Goal: Information Seeking & Learning: Get advice/opinions

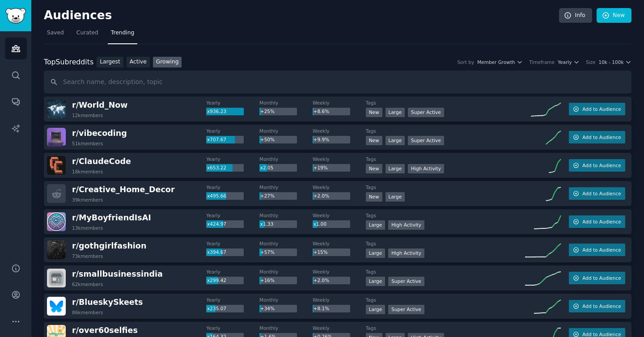
scroll to position [9, 0]
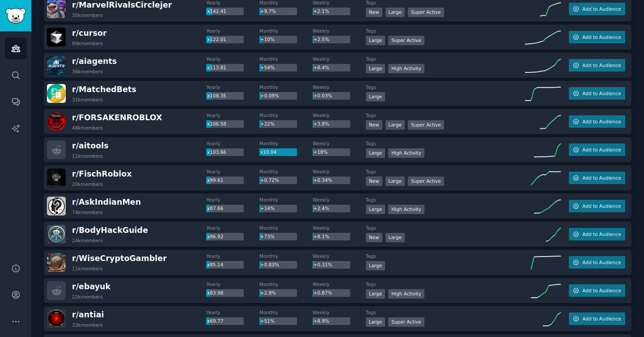
scroll to position [397, 0]
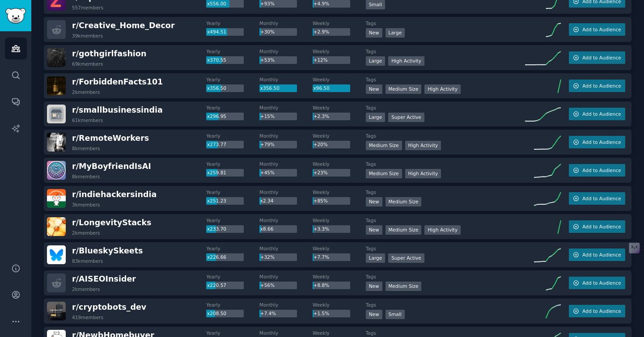
scroll to position [276, 0]
click at [139, 28] on span "r/ Creative_Home_Decor" at bounding box center [123, 25] width 103 height 9
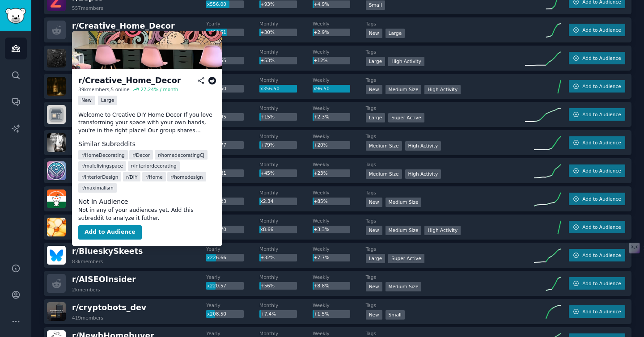
click at [211, 78] on icon at bounding box center [212, 81] width 8 height 8
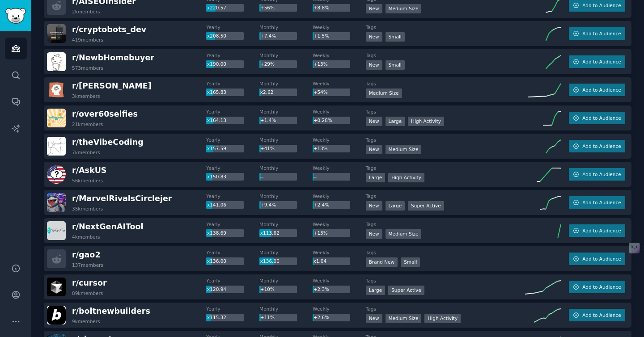
scroll to position [613, 0]
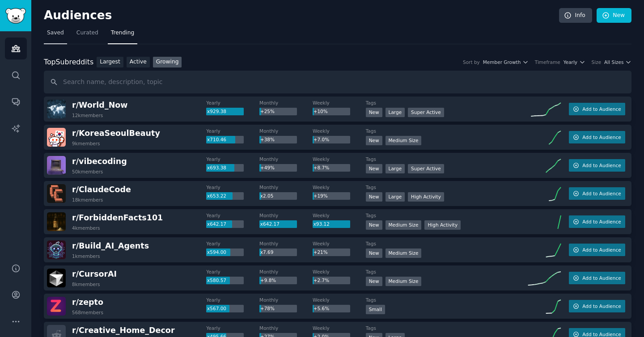
click at [57, 37] on link "Saved" at bounding box center [55, 35] width 23 height 18
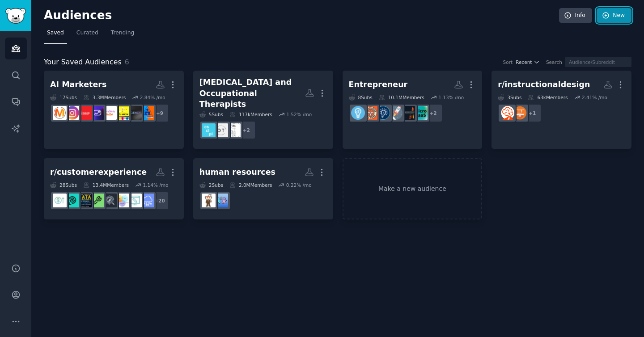
click at [615, 17] on link "New" at bounding box center [613, 15] width 35 height 15
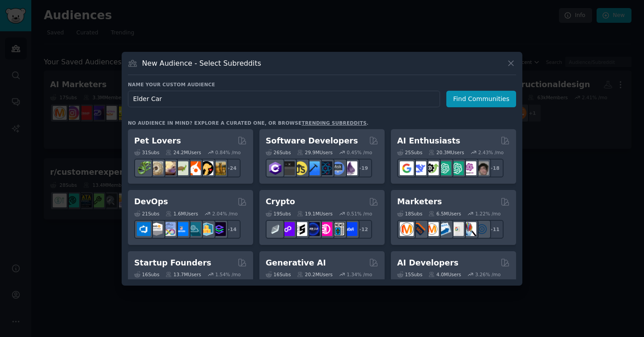
type input "Elder Care"
click button "Find Communities" at bounding box center [481, 99] width 70 height 17
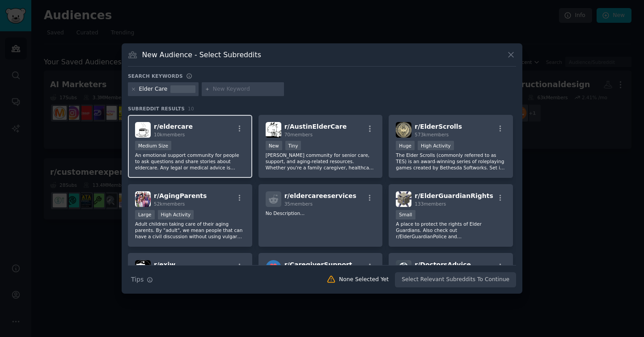
click at [199, 131] on div "r/ eldercare 10k members" at bounding box center [190, 130] width 110 height 16
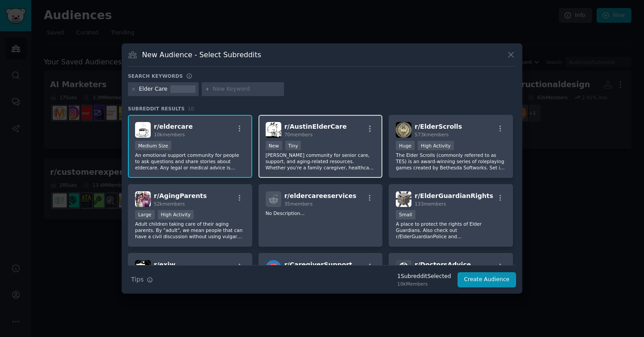
click at [365, 174] on div "r/ AustinElderCare 70 members New Tiny Austin's community for senior care, supp…" at bounding box center [320, 146] width 124 height 63
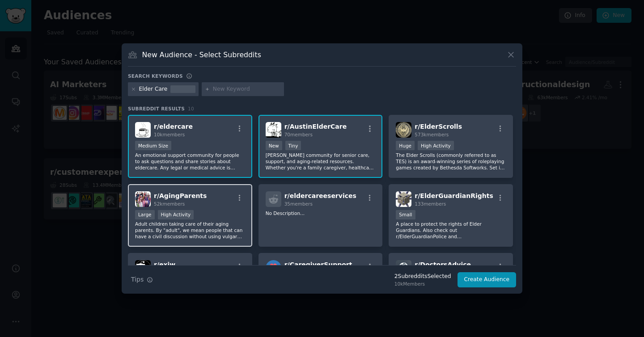
click at [215, 219] on div "Large High Activity" at bounding box center [190, 215] width 110 height 11
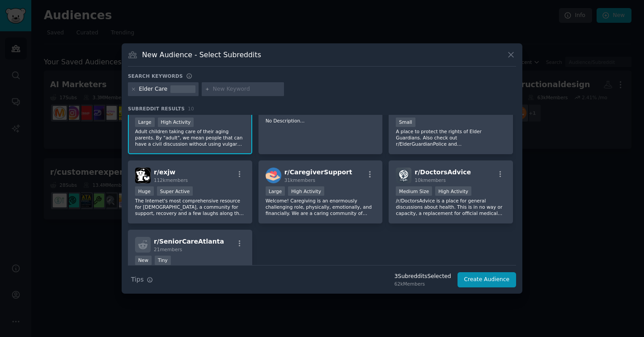
scroll to position [106, 0]
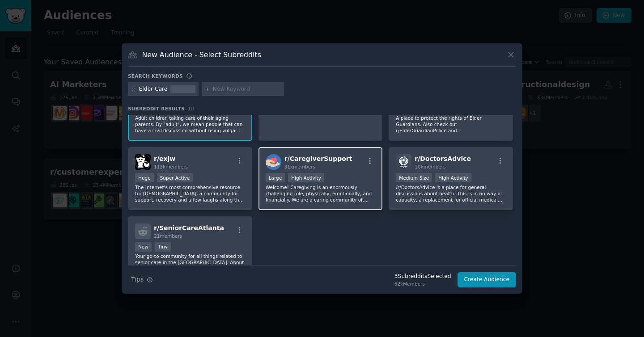
click at [348, 205] on div "r/ CaregiverSupport 31k members Large High Activity Welcome! Caregiving is an e…" at bounding box center [320, 178] width 124 height 63
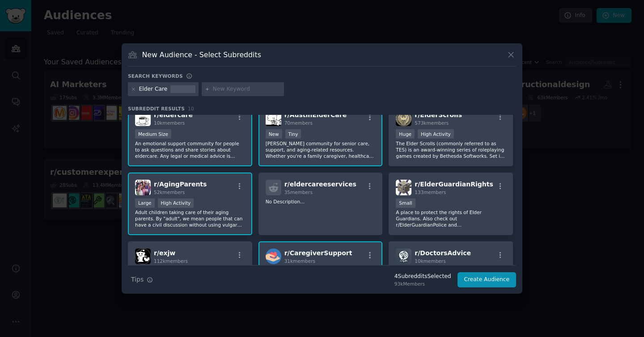
scroll to position [0, 0]
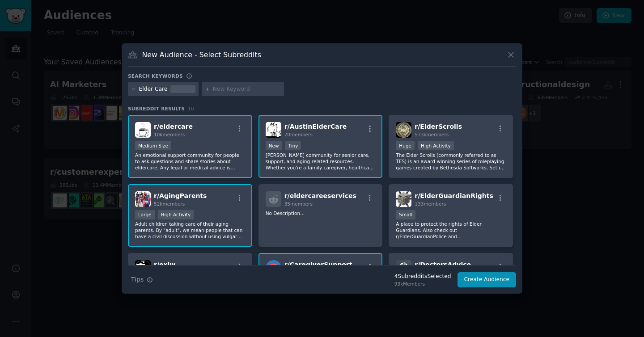
click at [254, 90] on input "text" at bounding box center [247, 89] width 68 height 8
type input "Old Folks"
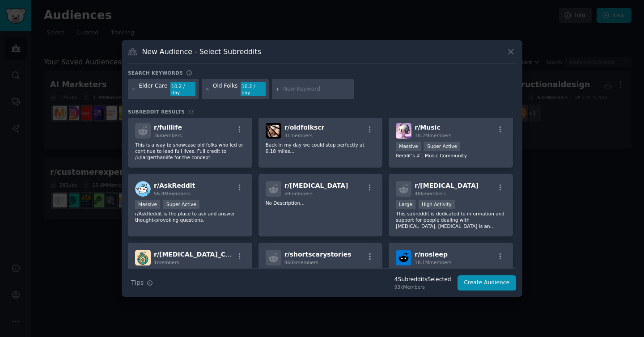
scroll to position [358, 0]
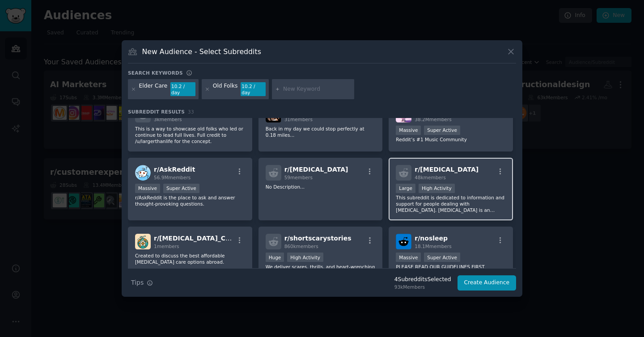
click at [442, 175] on span "48k members" at bounding box center [429, 177] width 31 height 5
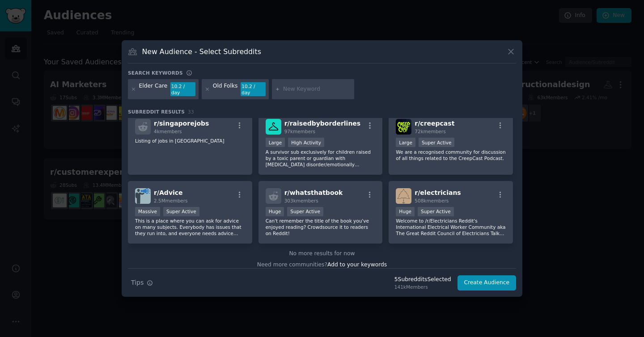
scroll to position [611, 0]
drag, startPoint x: 293, startPoint y: 87, endPoint x: 296, endPoint y: 95, distance: 9.1
click at [295, 94] on div at bounding box center [313, 89] width 82 height 21
type input "Elder"
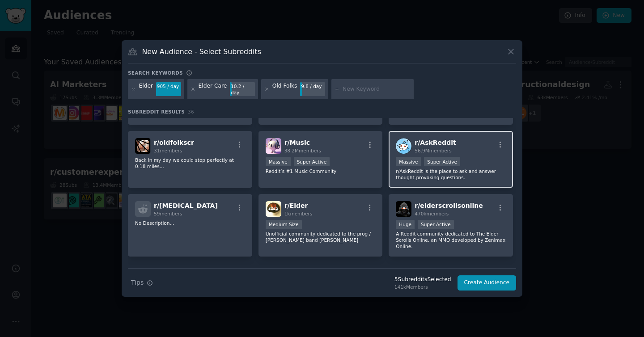
scroll to position [421, 0]
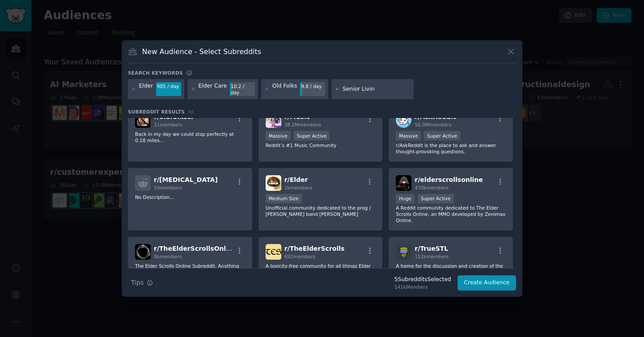
type input "Senior Living"
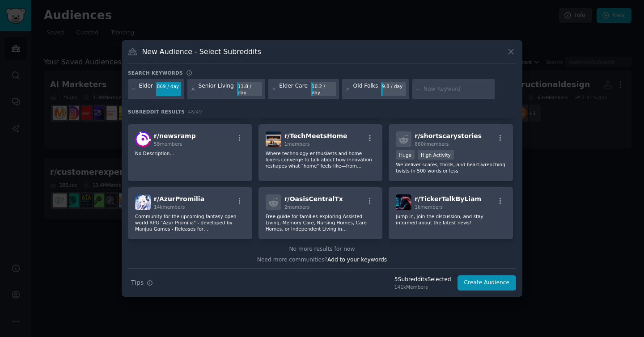
scroll to position [928, 0]
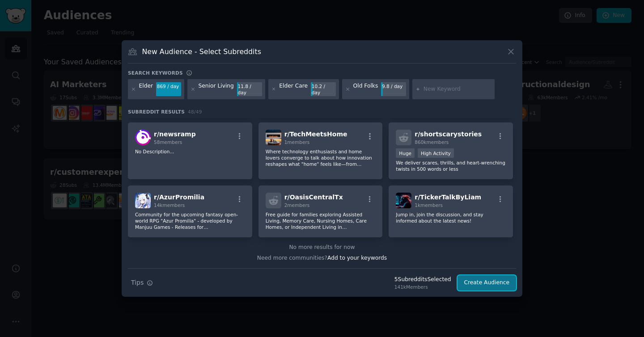
click at [481, 277] on button "Create Audience" at bounding box center [486, 282] width 59 height 15
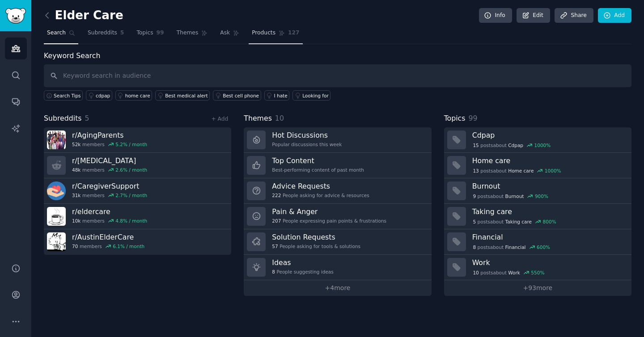
click at [257, 31] on span "Products" at bounding box center [264, 33] width 24 height 8
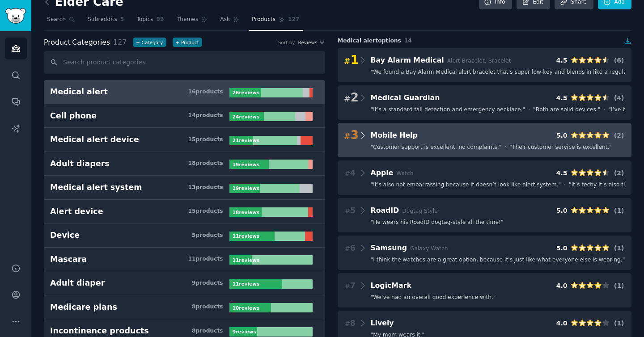
scroll to position [14, 0]
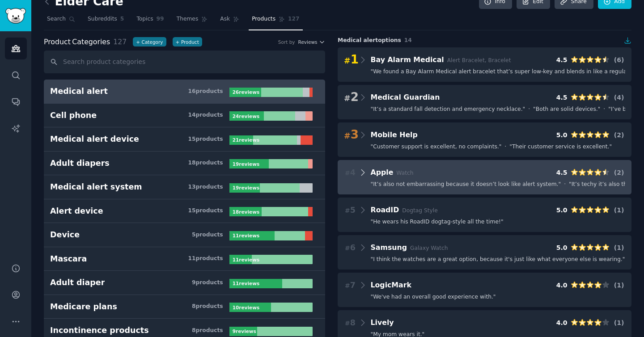
click at [356, 171] on div "# 4 Apple Watch 4.5 ( 2 )" at bounding box center [484, 172] width 281 height 13
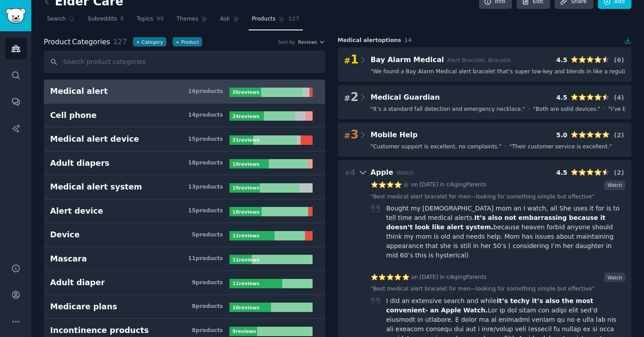
click at [358, 171] on icon at bounding box center [362, 172] width 9 height 13
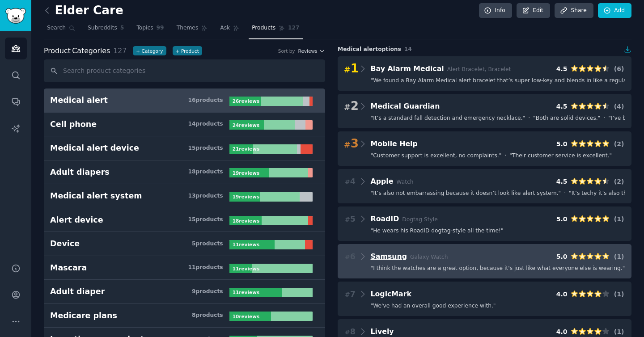
scroll to position [0, 0]
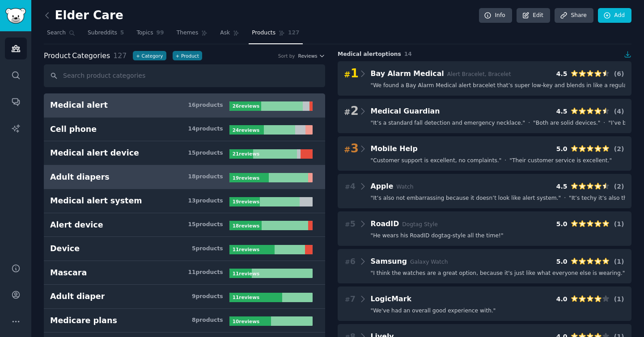
click at [173, 180] on h3 "Adult diapers 18 product s" at bounding box center [139, 177] width 179 height 11
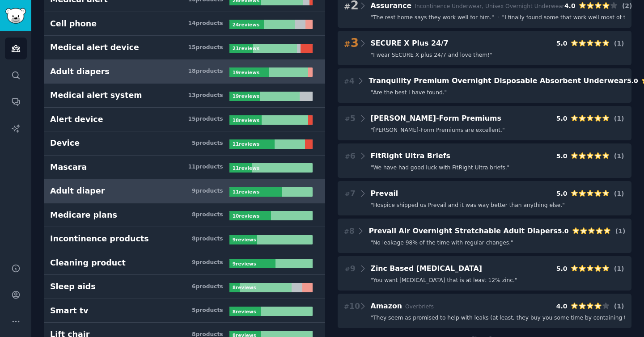
scroll to position [114, 0]
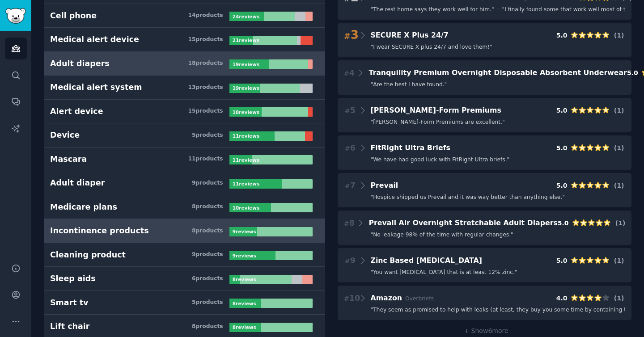
click at [173, 236] on h3 "Incontinence products 8 product s" at bounding box center [139, 230] width 179 height 11
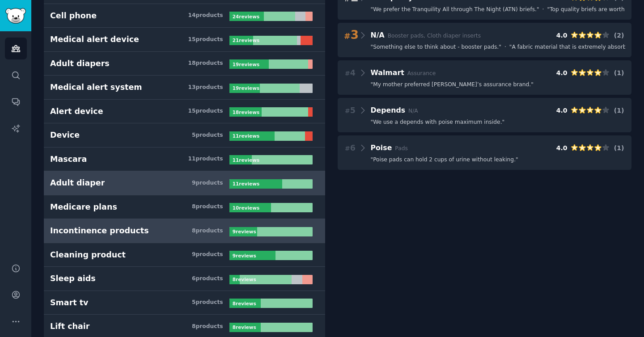
scroll to position [114, 0]
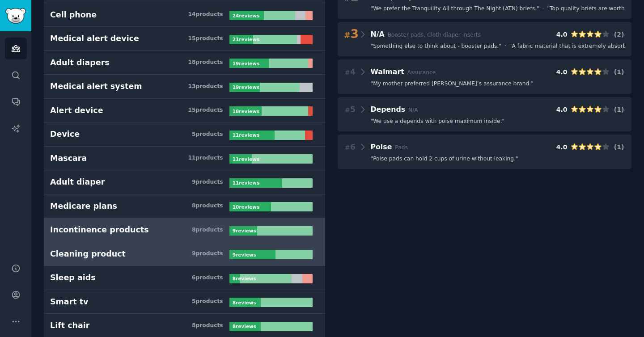
click at [167, 260] on link "Cleaning product 9 product s 9 review s" at bounding box center [184, 254] width 281 height 24
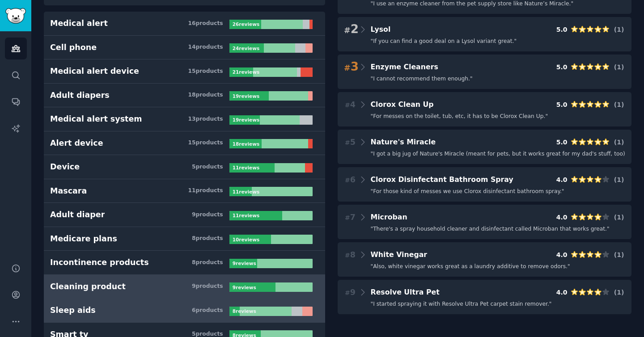
scroll to position [204, 0]
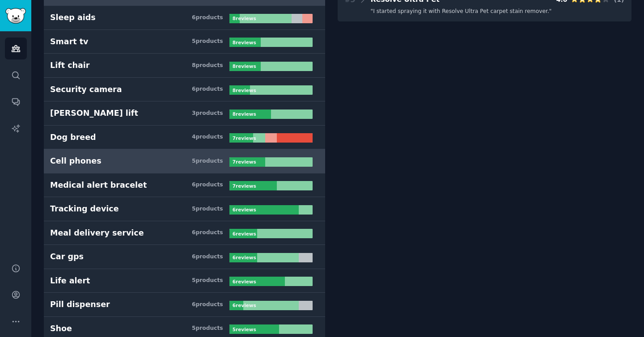
click at [135, 162] on h3 "Cell phones 5 product s" at bounding box center [139, 161] width 179 height 11
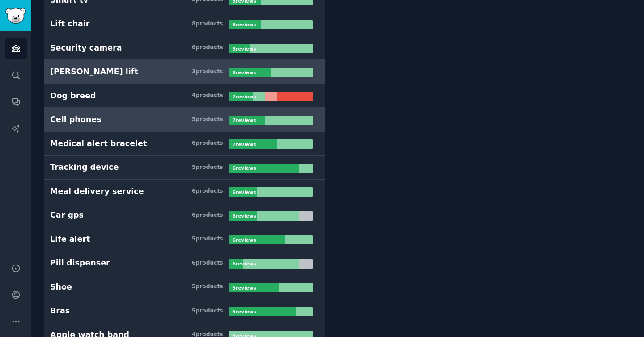
scroll to position [425, 0]
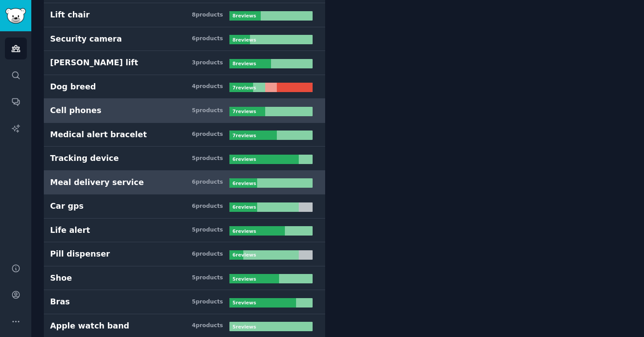
click at [195, 180] on div "6 product s" at bounding box center [207, 182] width 31 height 8
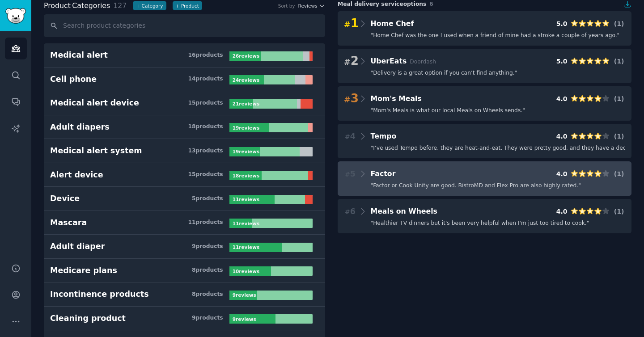
scroll to position [48, 0]
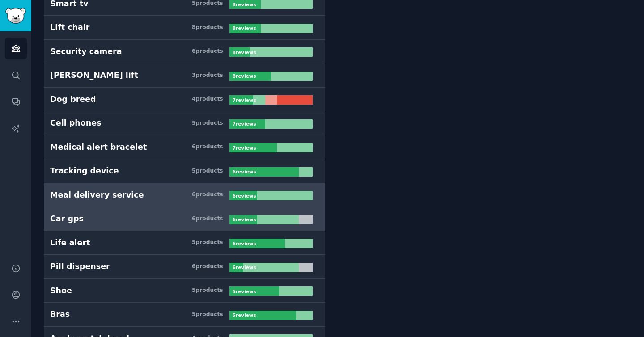
click at [162, 220] on h3 "Car gps 6 product s" at bounding box center [139, 218] width 179 height 11
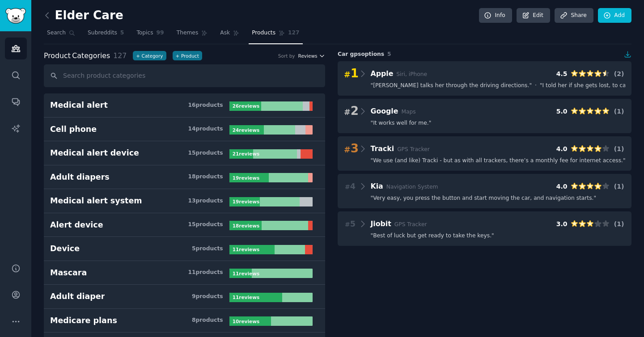
click at [316, 56] on button "Reviews" at bounding box center [311, 56] width 27 height 6
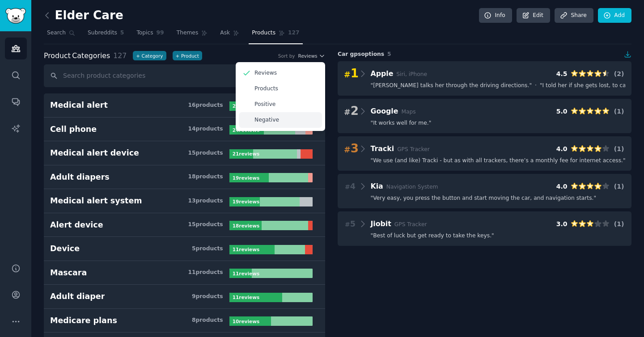
click at [299, 114] on div "Negative" at bounding box center [280, 120] width 83 height 16
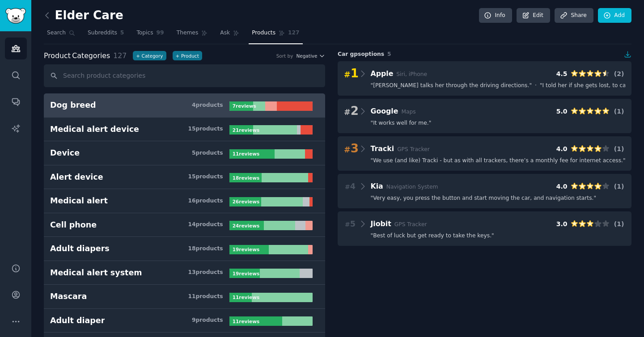
click at [172, 112] on link "Dog breed 4 product s 7 review s" at bounding box center [184, 105] width 281 height 24
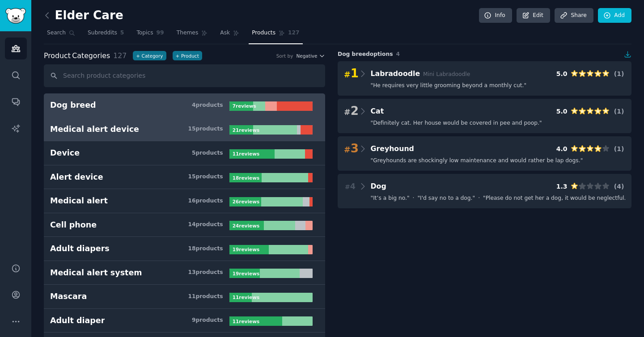
click at [181, 134] on h3 "Medical alert device 15 product s" at bounding box center [139, 129] width 179 height 11
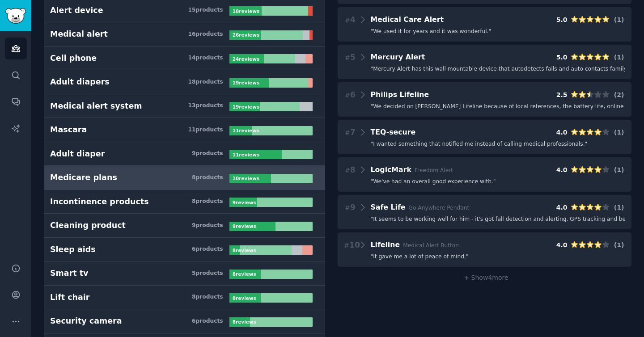
scroll to position [220, 0]
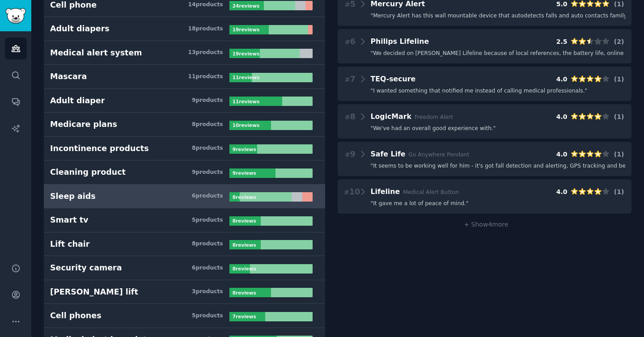
click at [165, 187] on link "Sleep aids 6 product s 8 review s" at bounding box center [184, 197] width 281 height 24
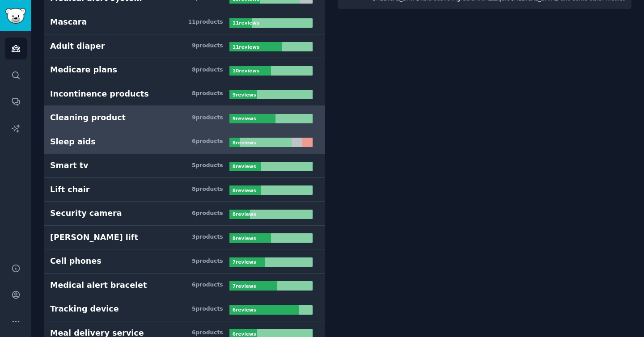
scroll to position [287, 0]
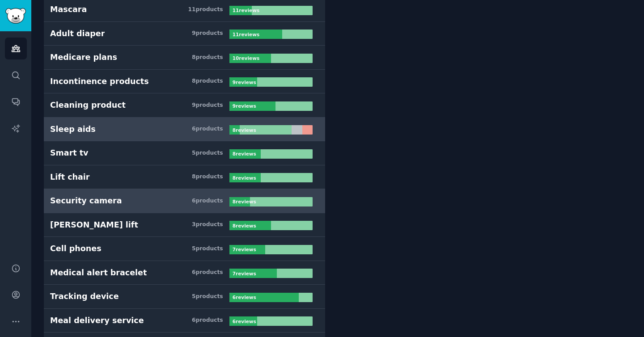
click at [150, 196] on h3 "Security camera 6 product s" at bounding box center [139, 200] width 179 height 11
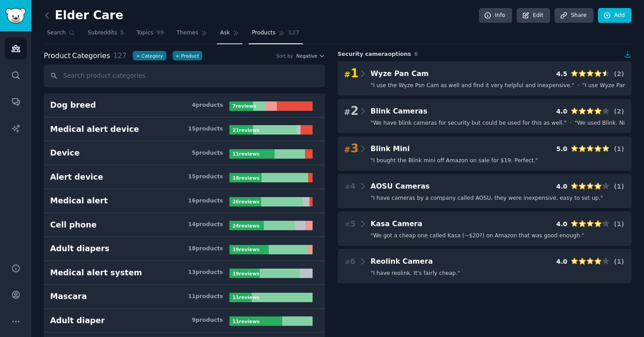
click at [232, 29] on link "Ask" at bounding box center [229, 35] width 25 height 18
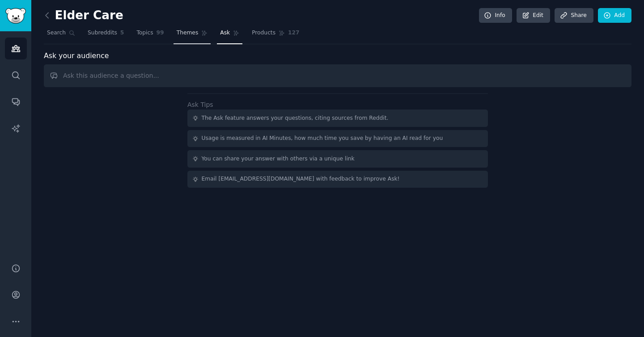
click at [196, 30] on link "Themes" at bounding box center [192, 35] width 38 height 18
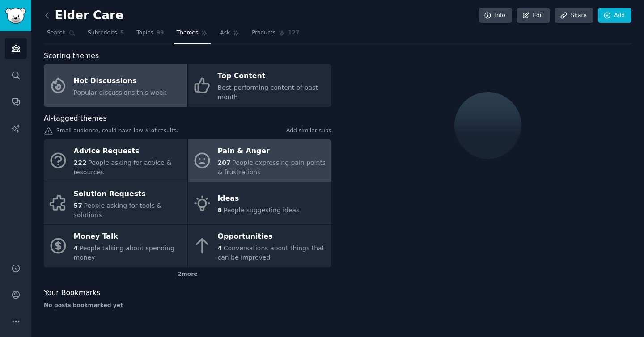
click at [254, 153] on div "Pain & Anger" at bounding box center [272, 151] width 109 height 14
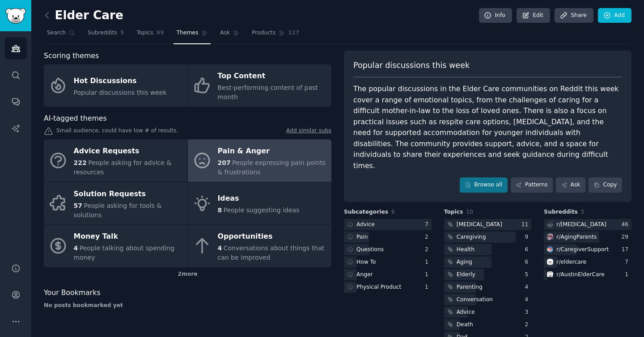
scroll to position [8, 0]
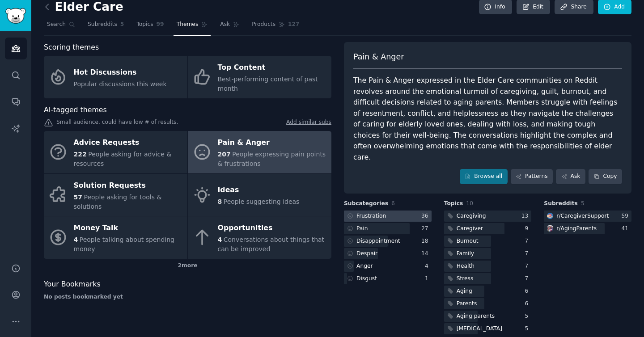
click at [411, 211] on div at bounding box center [388, 216] width 88 height 11
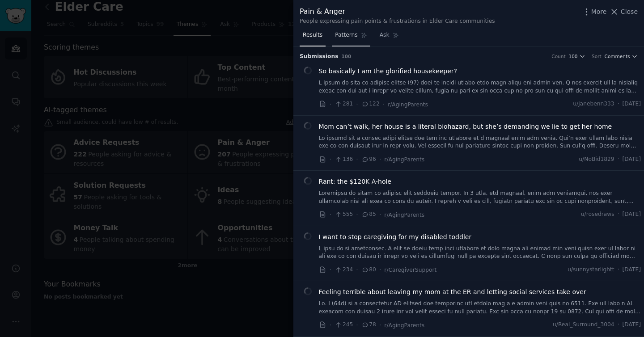
click at [363, 34] on icon at bounding box center [363, 35] width 5 height 5
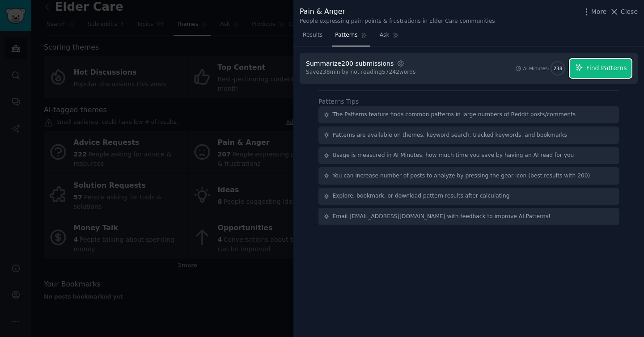
click at [585, 69] on button "Find Patterns" at bounding box center [601, 68] width 62 height 19
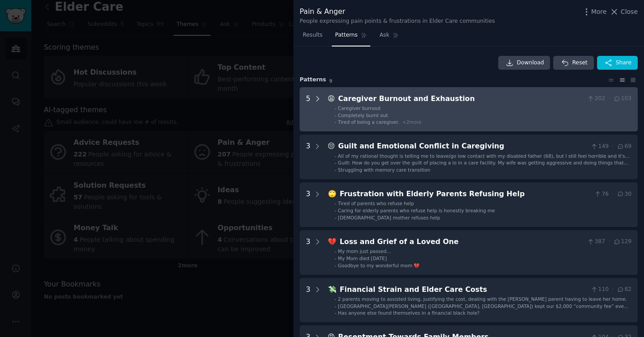
click at [317, 101] on icon at bounding box center [317, 99] width 8 height 8
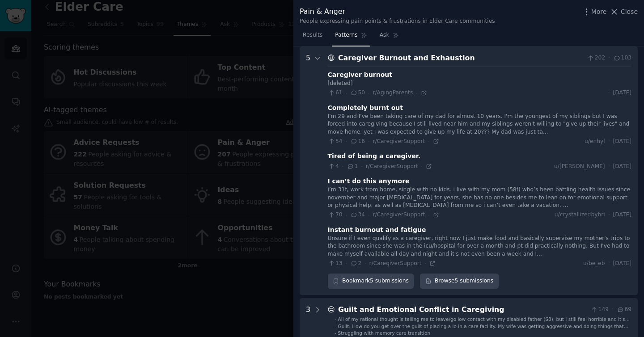
scroll to position [25, 0]
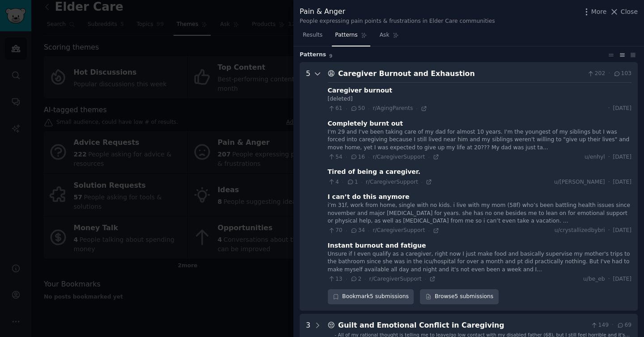
click at [319, 76] on icon at bounding box center [317, 74] width 8 height 8
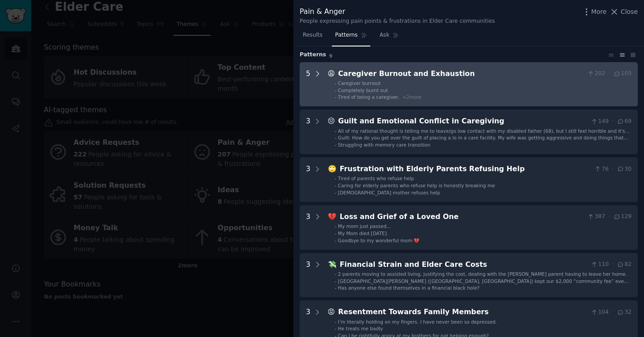
click at [319, 76] on icon at bounding box center [317, 74] width 8 height 8
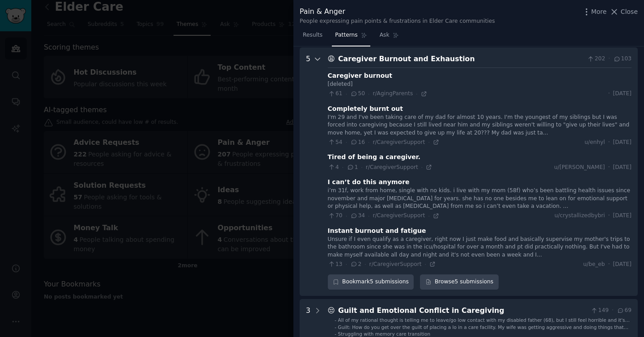
scroll to position [41, 0]
click at [318, 58] on icon at bounding box center [317, 58] width 8 height 8
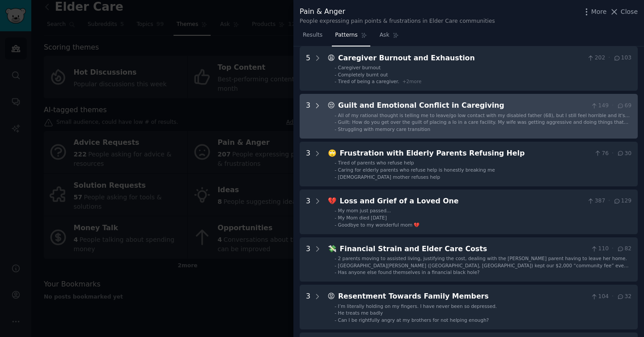
click at [320, 109] on icon at bounding box center [317, 106] width 8 height 8
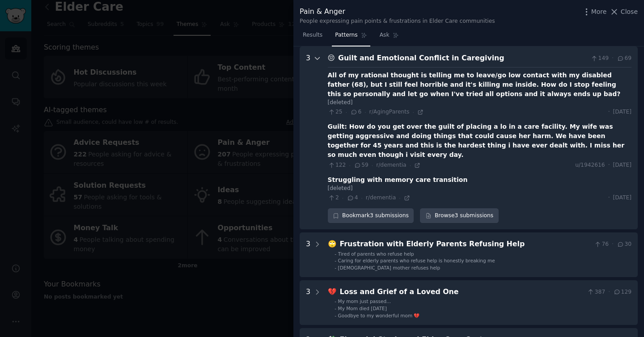
scroll to position [89, 0]
click at [319, 57] on icon at bounding box center [317, 58] width 4 height 2
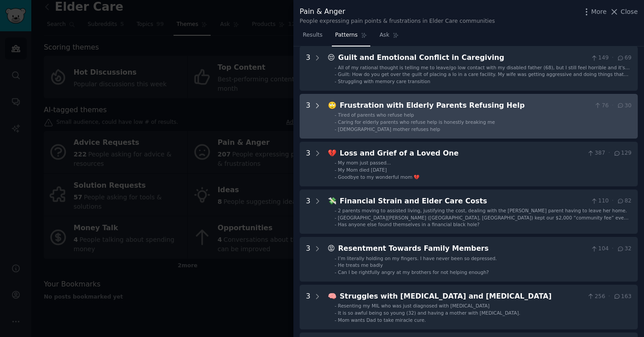
click at [319, 106] on icon at bounding box center [317, 106] width 8 height 8
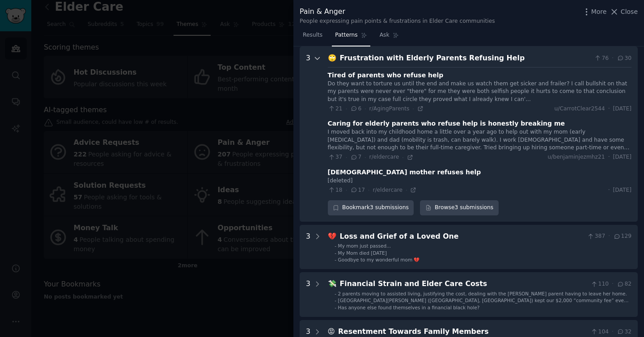
scroll to position [136, 0]
click at [317, 63] on div at bounding box center [317, 134] width 8 height 163
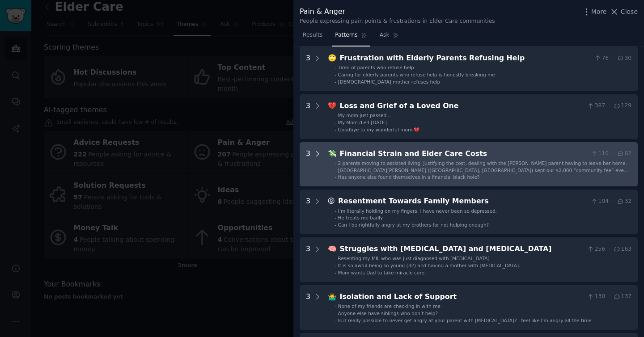
click at [317, 160] on div at bounding box center [317, 164] width 8 height 32
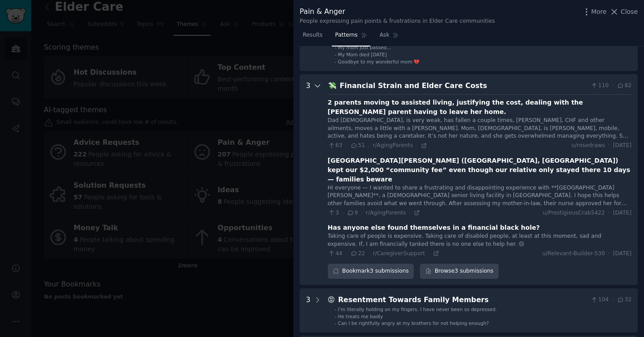
scroll to position [232, 0]
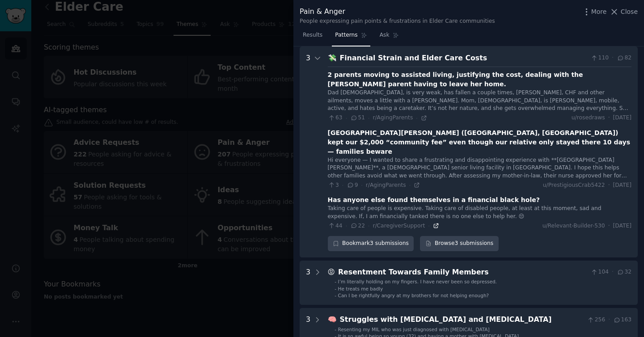
click at [434, 224] on icon at bounding box center [436, 226] width 4 height 4
click at [421, 118] on icon at bounding box center [424, 118] width 6 height 6
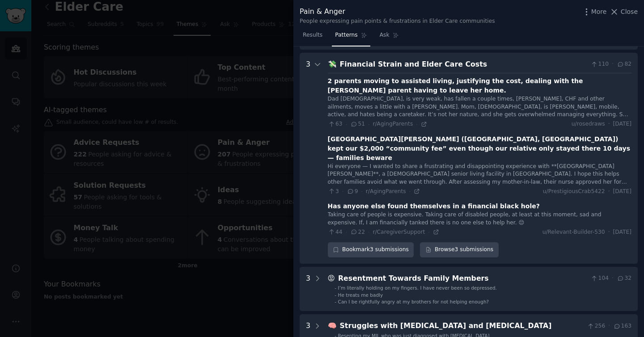
scroll to position [219, 0]
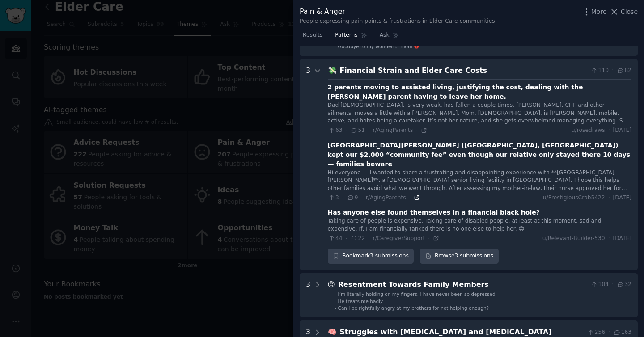
click at [413, 194] on icon at bounding box center [416, 197] width 6 height 6
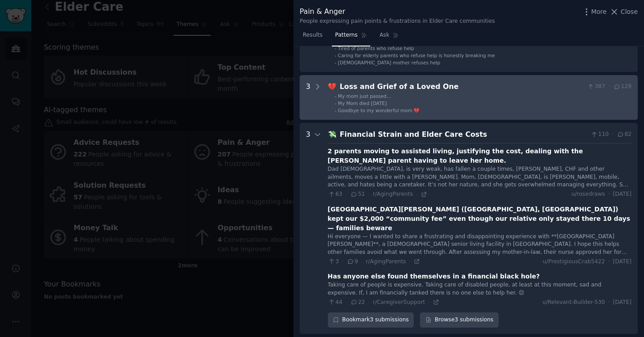
scroll to position [149, 0]
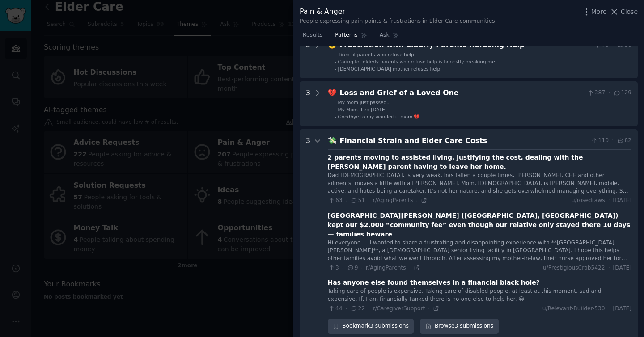
click at [322, 144] on Costs "3 💸 Financial Strain and Elder Care Costs 110 · 82 2 parents moving to assisted…" at bounding box center [469, 234] width 338 height 211
click at [316, 142] on icon at bounding box center [317, 141] width 8 height 8
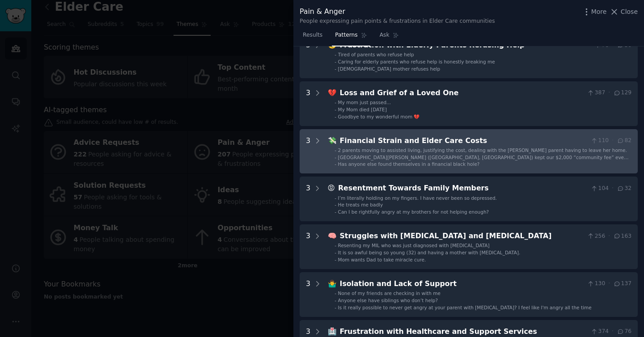
scroll to position [164, 0]
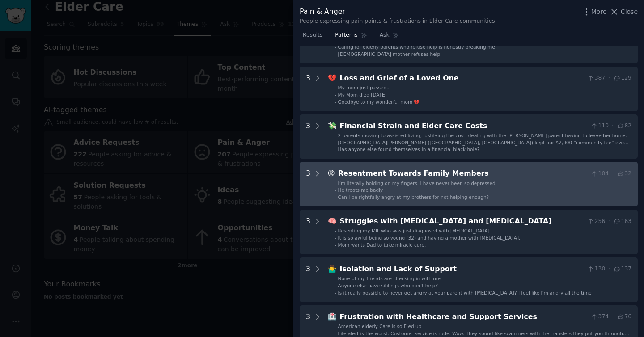
click at [311, 175] on div "3" at bounding box center [314, 184] width 16 height 32
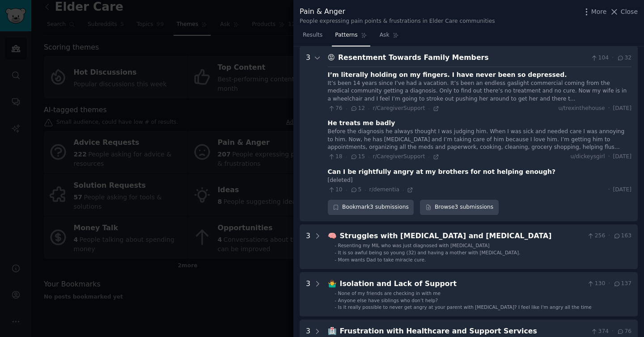
scroll to position [281, 0]
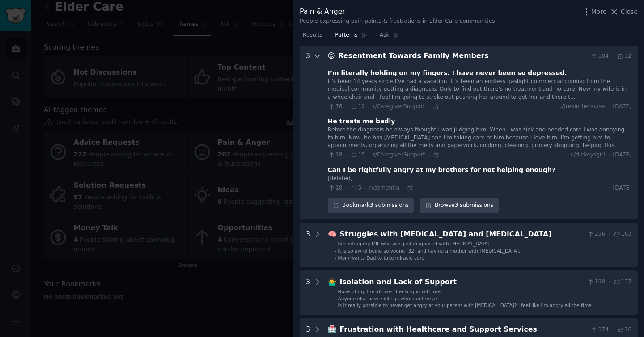
click at [319, 58] on icon at bounding box center [317, 56] width 8 height 8
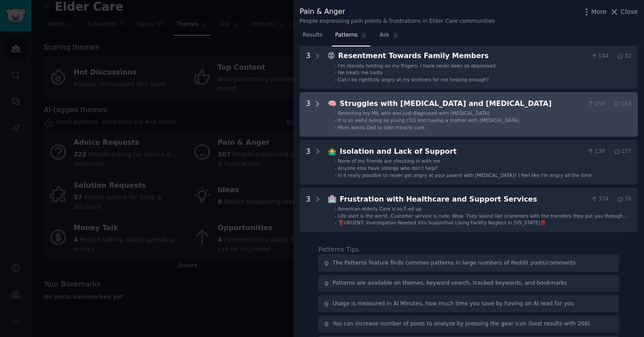
click at [319, 100] on icon at bounding box center [317, 104] width 8 height 8
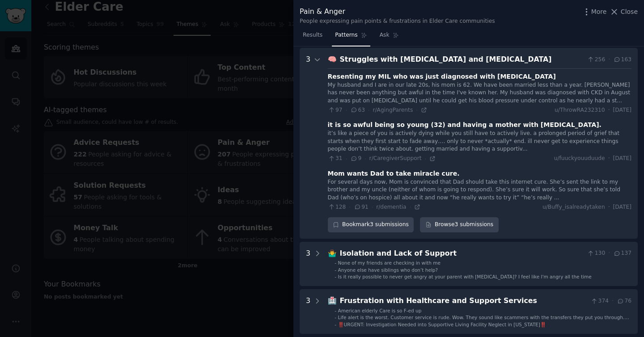
scroll to position [325, 0]
click at [320, 59] on icon at bounding box center [317, 60] width 8 height 8
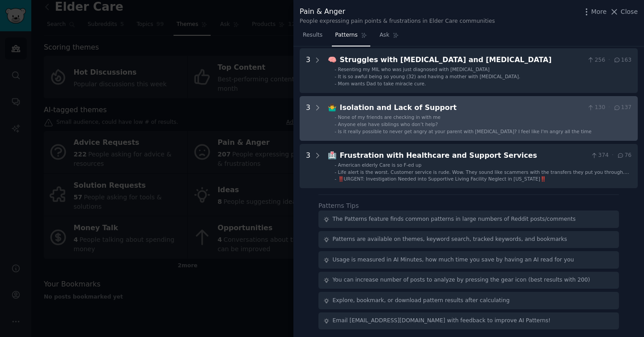
click at [321, 103] on Support "3 🤷‍♂️ Isolation and Lack of Support 130 · 137 - None of my friends are checkin…" at bounding box center [469, 118] width 338 height 45
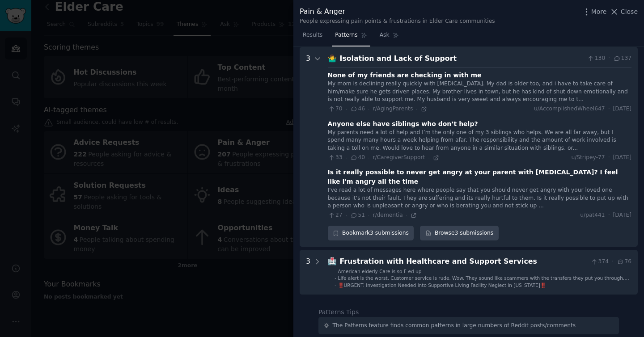
scroll to position [375, 0]
click at [319, 53] on div at bounding box center [317, 147] width 8 height 188
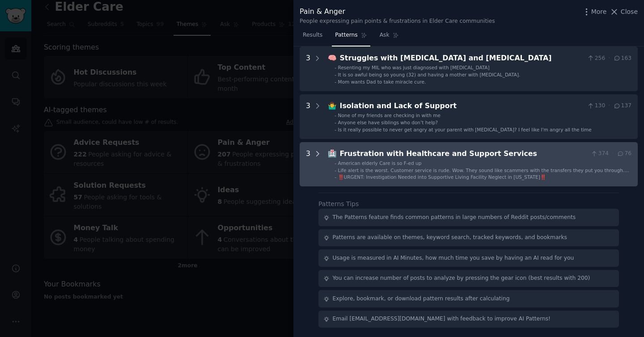
click at [313, 154] on icon at bounding box center [317, 154] width 8 height 8
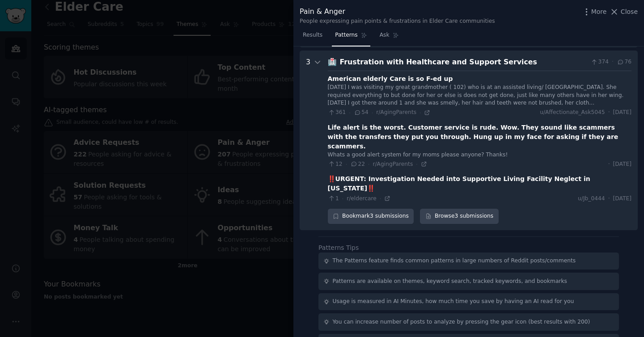
scroll to position [417, 0]
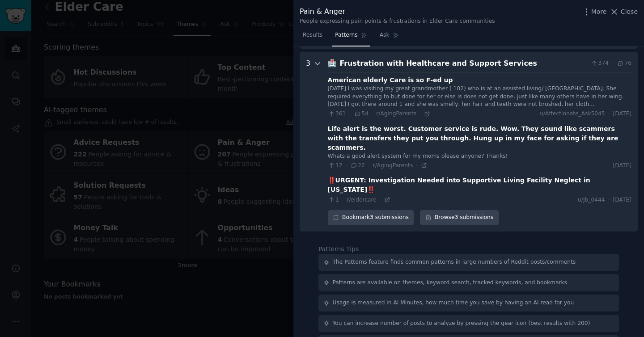
click at [317, 65] on icon at bounding box center [317, 63] width 8 height 8
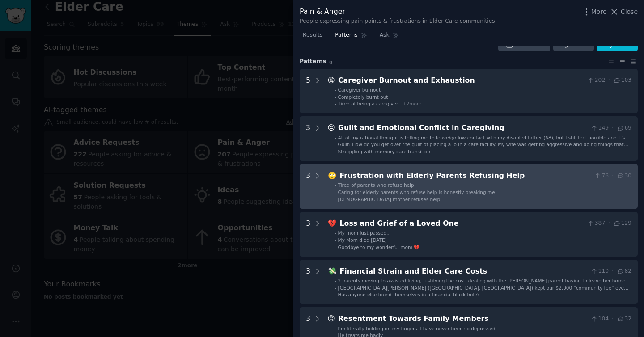
scroll to position [0, 0]
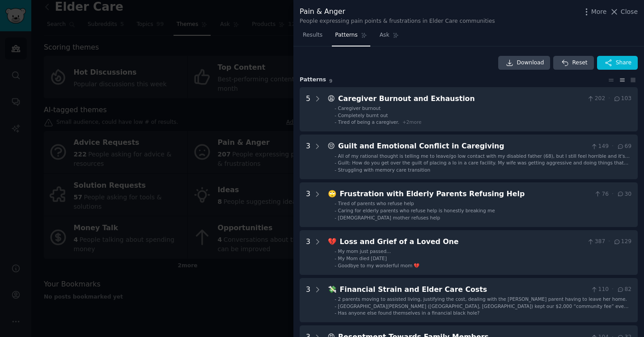
click at [257, 84] on div at bounding box center [322, 168] width 644 height 337
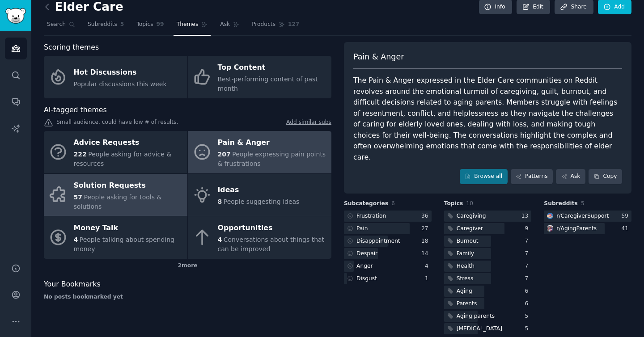
click at [126, 189] on div "Solution Requests" at bounding box center [128, 185] width 109 height 14
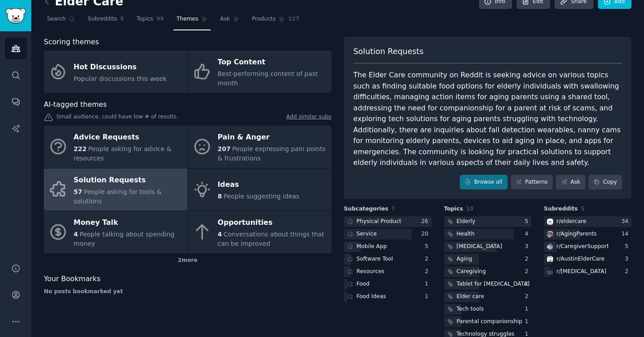
scroll to position [15, 0]
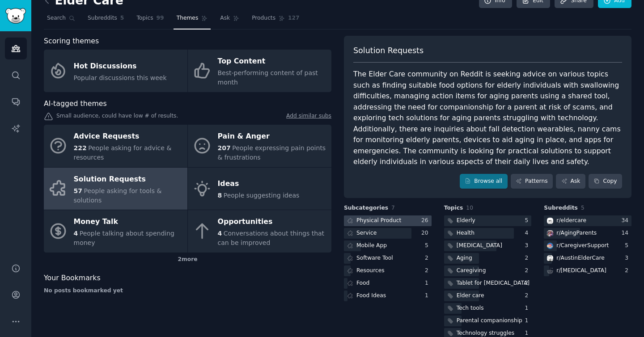
click at [401, 222] on div at bounding box center [388, 220] width 88 height 11
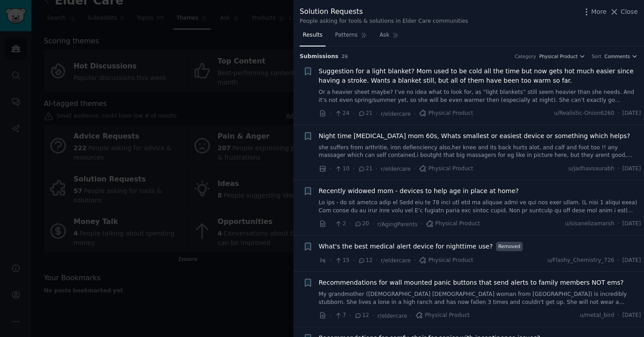
click at [213, 131] on div at bounding box center [322, 168] width 644 height 337
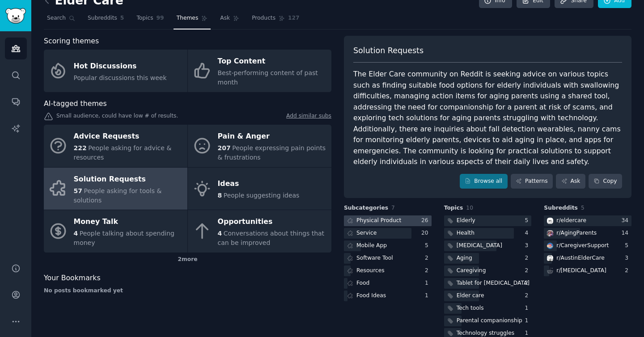
click at [405, 223] on div at bounding box center [388, 220] width 88 height 11
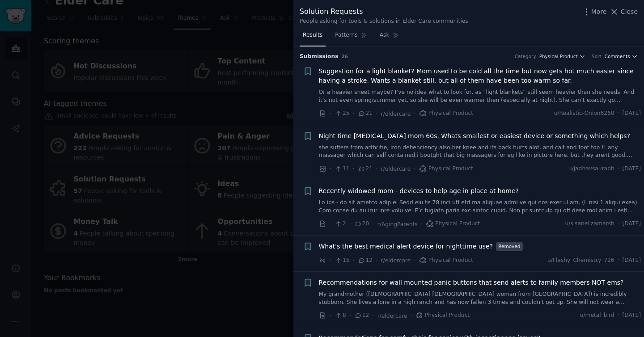
click at [626, 53] on span "Comments" at bounding box center [616, 56] width 25 height 6
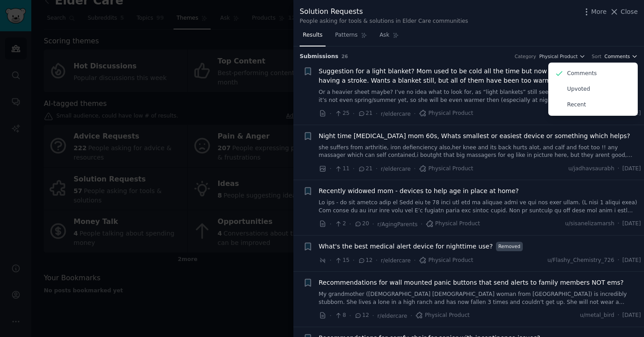
click at [626, 54] on span "Comments" at bounding box center [616, 56] width 25 height 6
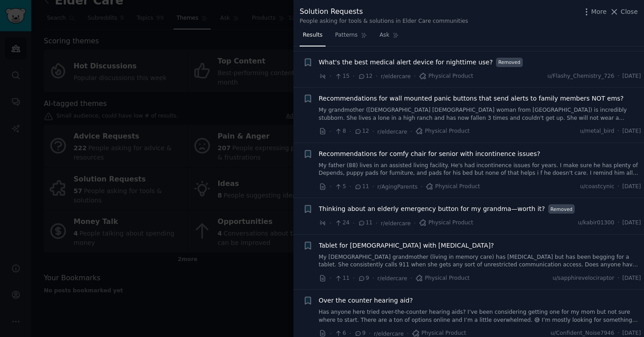
scroll to position [249, 0]
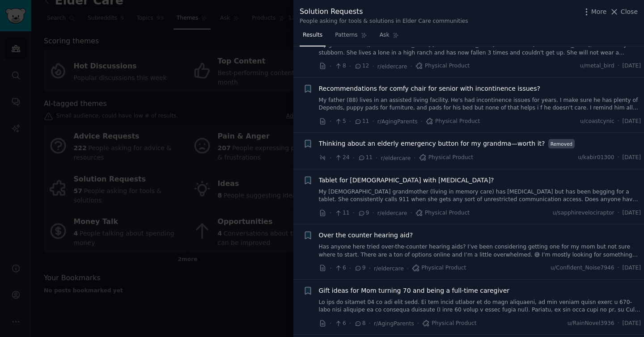
click at [263, 186] on div at bounding box center [322, 168] width 644 height 337
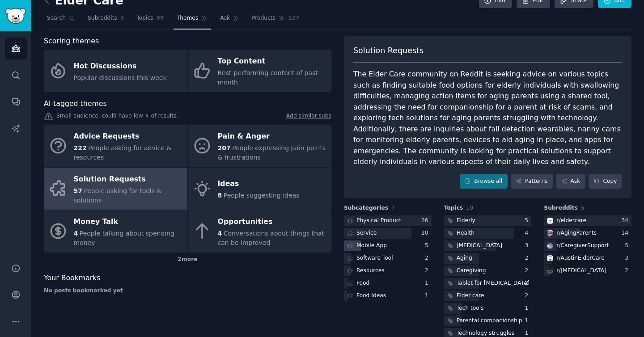
click at [401, 244] on div "Mobile App" at bounding box center [388, 245] width 88 height 11
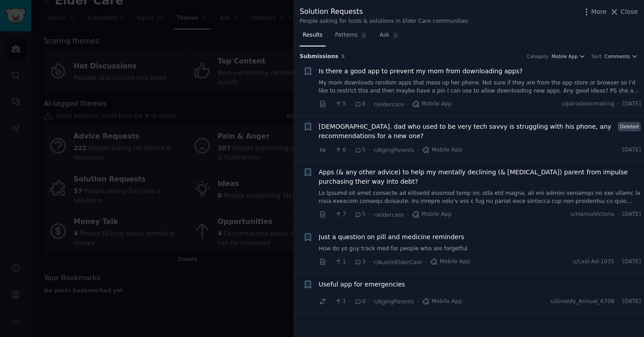
click at [494, 92] on link "My mom downloads random apps that mess up her phone. Not sure if they are from …" at bounding box center [480, 87] width 322 height 16
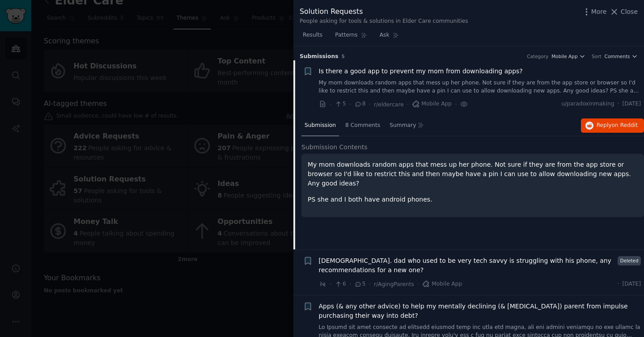
scroll to position [14, 0]
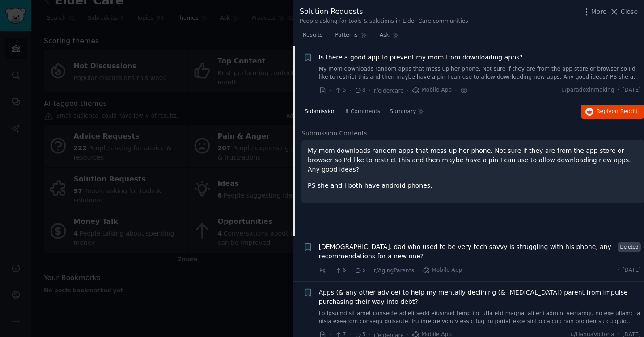
click at [477, 84] on div "Is there a good app to prevent my mom from downloading apps? My mom downloads r…" at bounding box center [480, 74] width 322 height 42
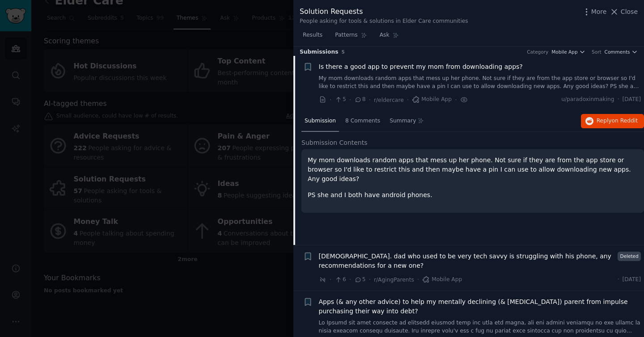
scroll to position [0, 0]
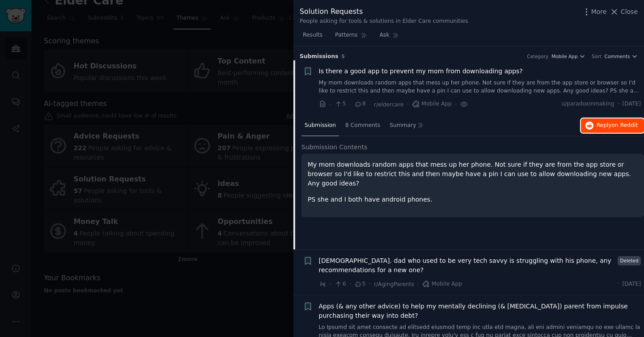
click at [593, 131] on button "Reply on Reddit" at bounding box center [612, 125] width 63 height 14
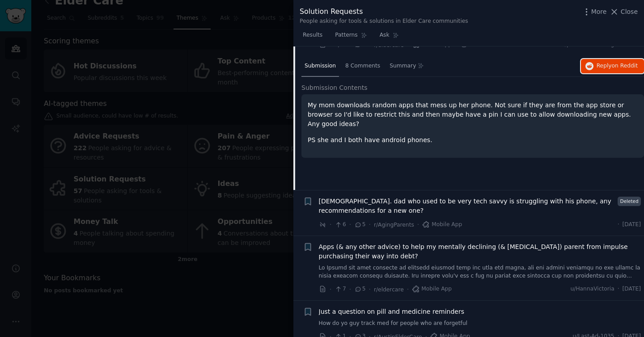
scroll to position [61, 0]
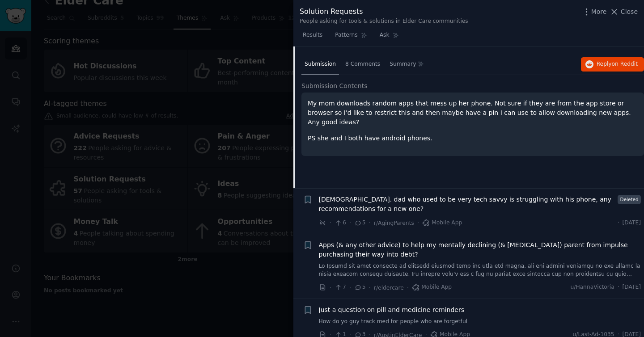
click at [441, 209] on span "71 y.o. dad who used to be very tech savvy is struggling with his phone, any re…" at bounding box center [467, 204] width 296 height 19
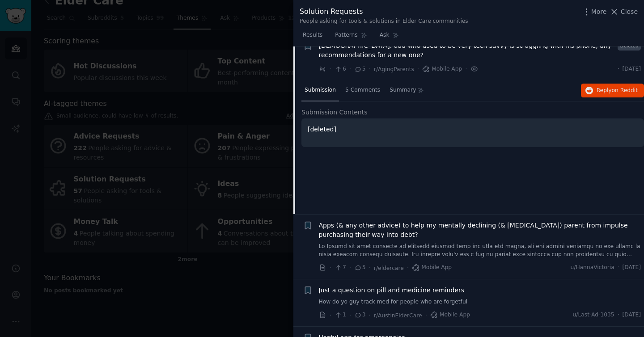
scroll to position [81, 0]
click at [468, 239] on span "Apps (& any other advice) to help my mentally declining (& ADHD) parent from im…" at bounding box center [480, 229] width 322 height 19
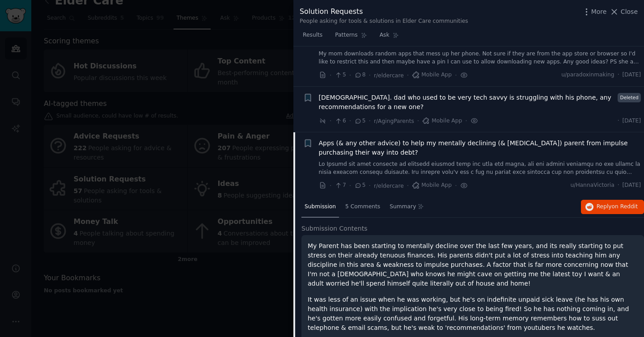
scroll to position [72, 0]
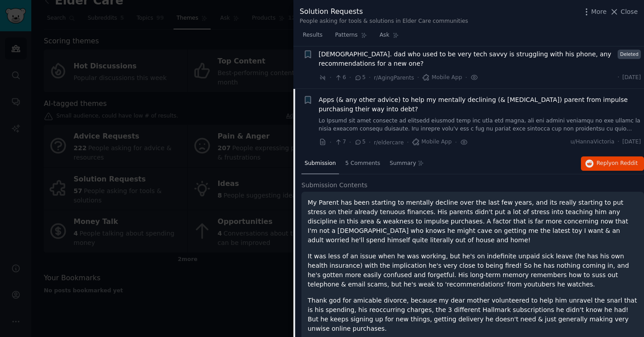
click at [479, 106] on span "Apps (& any other advice) to help my mentally declining (& ADHD) parent from im…" at bounding box center [480, 104] width 322 height 19
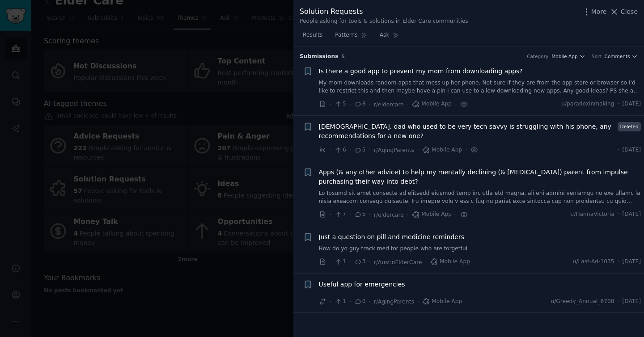
click at [484, 286] on div "Useful app for emergencies" at bounding box center [480, 284] width 322 height 9
click at [392, 282] on span "Useful app for emergencies" at bounding box center [362, 284] width 86 height 9
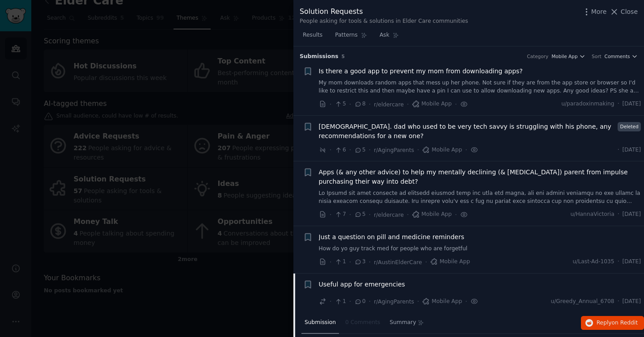
click at [248, 99] on div at bounding box center [322, 168] width 644 height 337
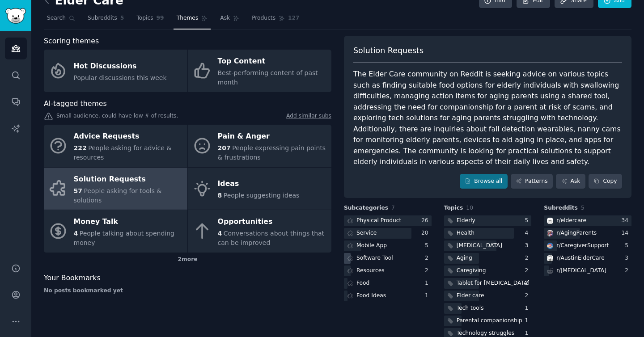
click at [400, 259] on div "Software Tool" at bounding box center [388, 258] width 88 height 11
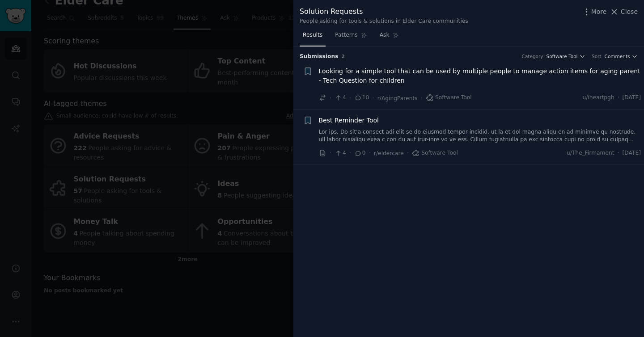
click at [487, 77] on span "Looking for a simple tool that can be used by multiple people to manage action …" at bounding box center [480, 76] width 322 height 19
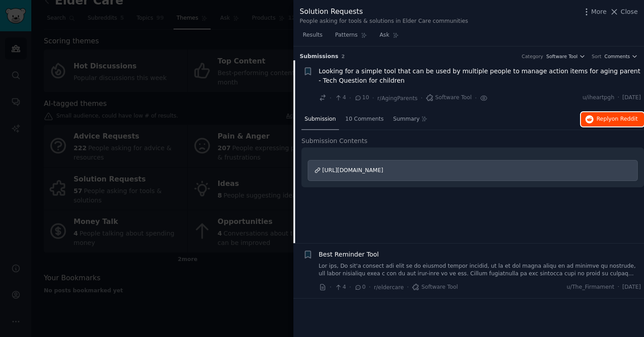
click at [594, 115] on button "Reply on Reddit" at bounding box center [612, 119] width 63 height 14
